Goal: Find specific page/section: Find specific page/section

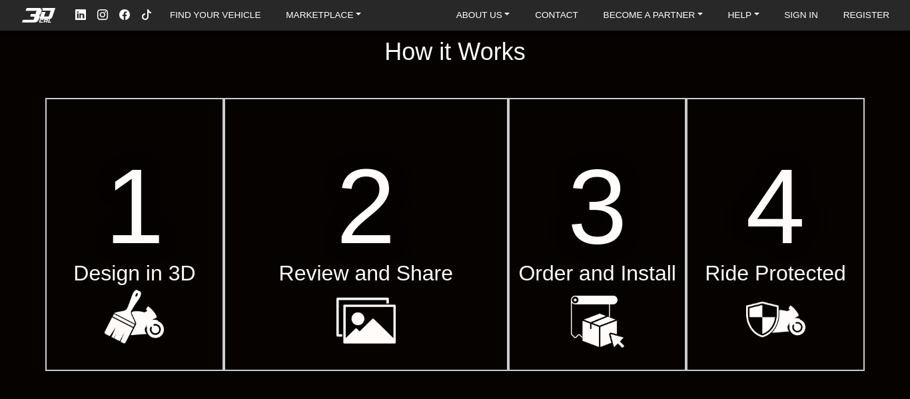
scroll to position [400, 0]
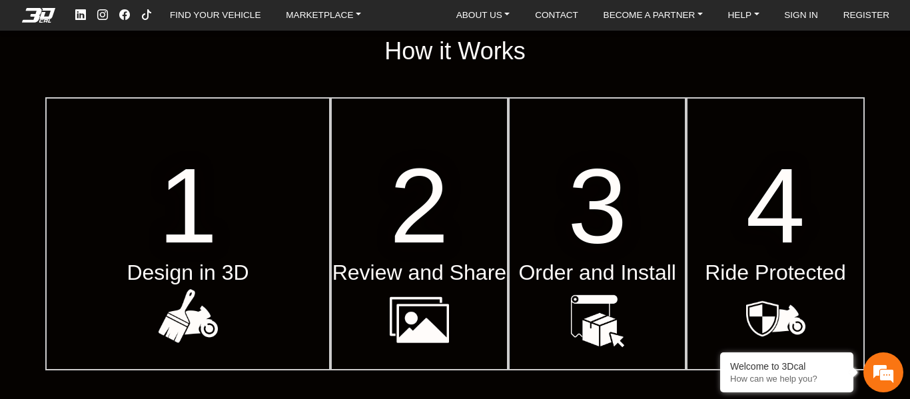
click at [160, 243] on span "1" at bounding box center [188, 205] width 59 height 119
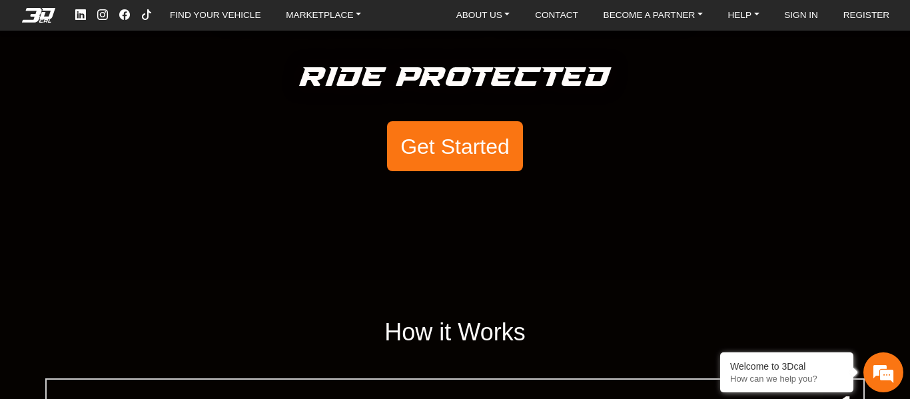
scroll to position [0, 0]
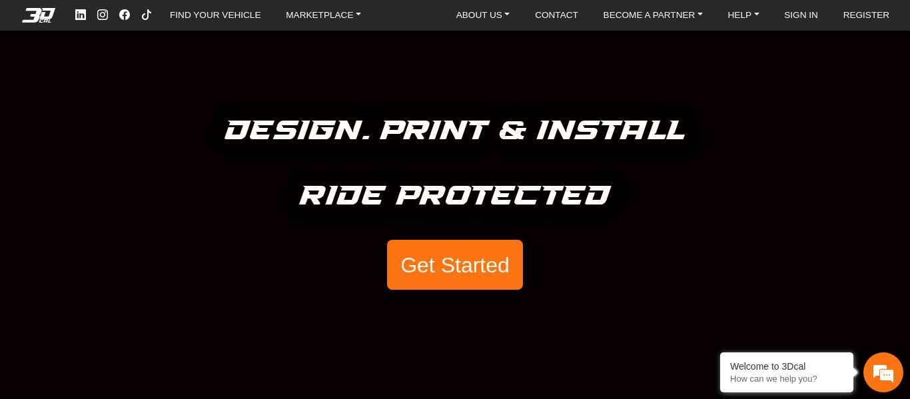
click at [461, 271] on button "Get Started" at bounding box center [455, 265] width 136 height 51
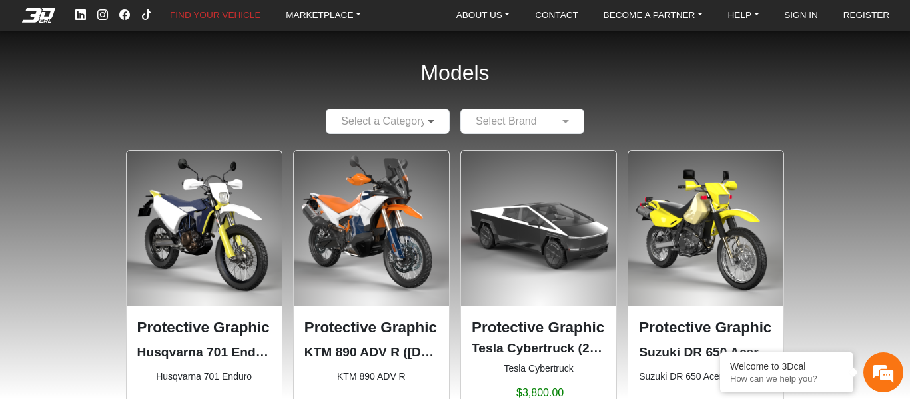
click at [436, 121] on span at bounding box center [432, 121] width 17 height 16
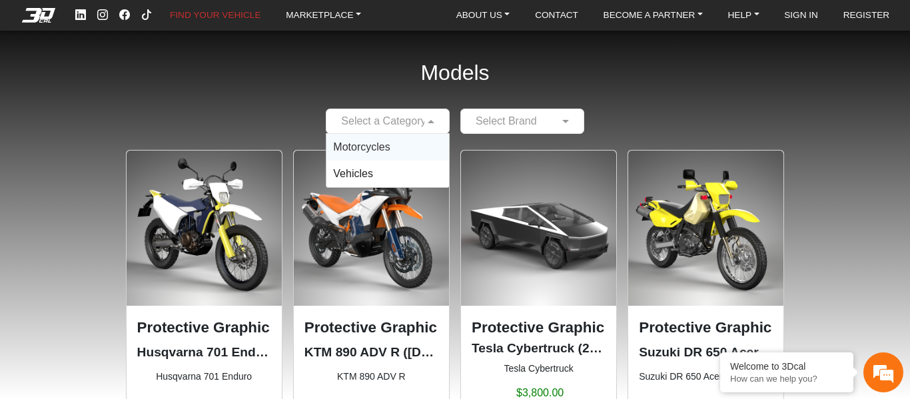
click at [374, 148] on span "Motorcycles" at bounding box center [361, 146] width 57 height 11
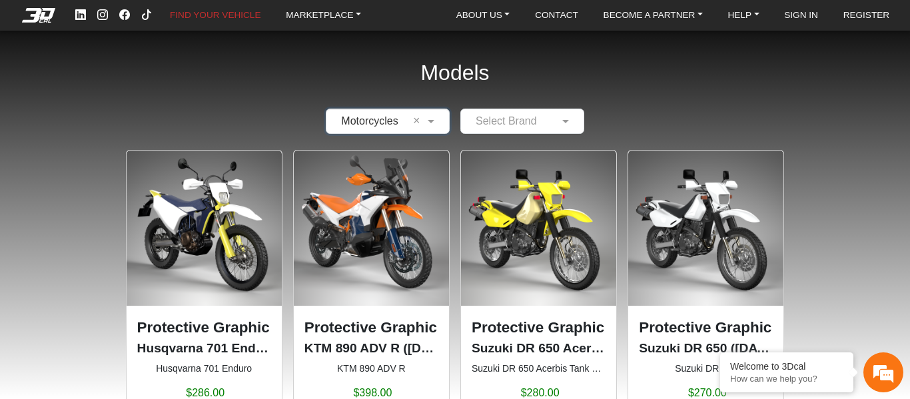
click at [555, 119] on div at bounding box center [522, 121] width 123 height 17
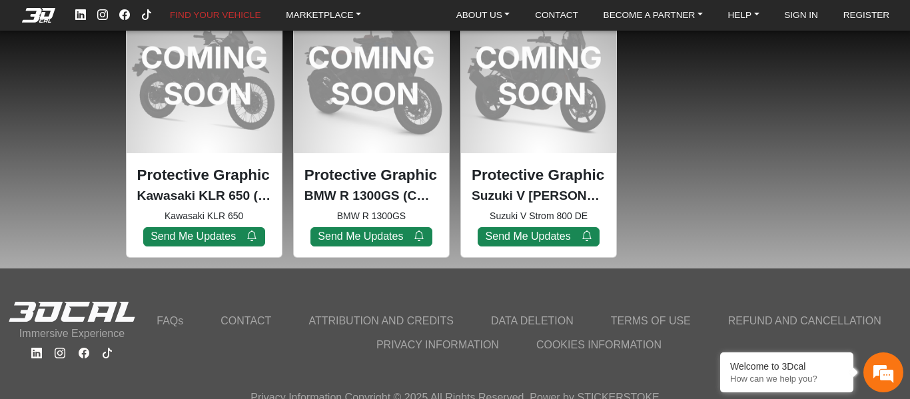
scroll to position [1324, 0]
